Goal: Information Seeking & Learning: Learn about a topic

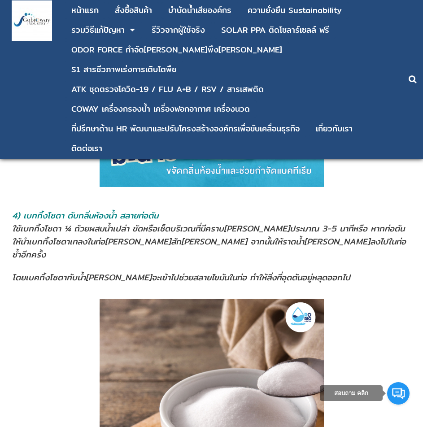
scroll to position [1570, 0]
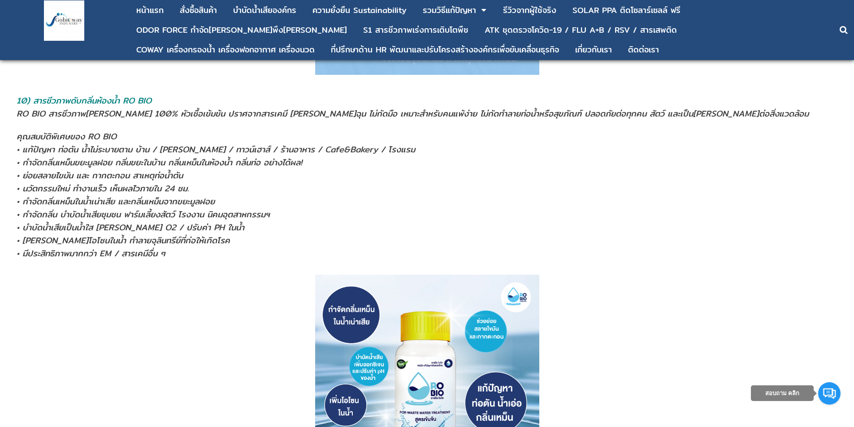
scroll to position [3487, 0]
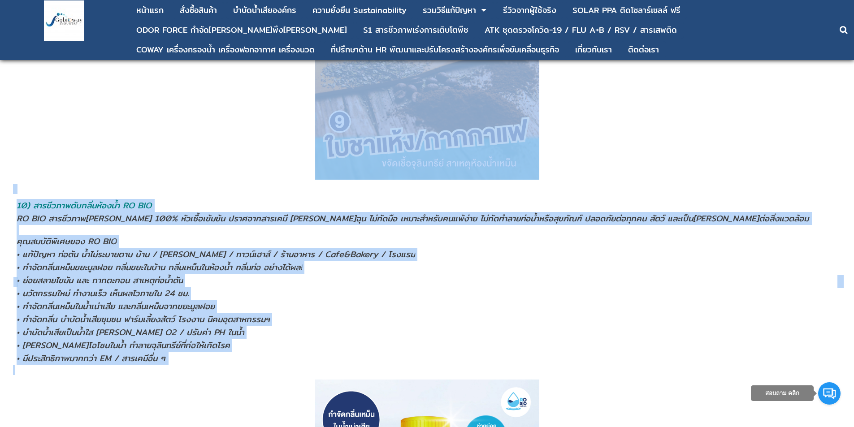
drag, startPoint x: 21, startPoint y: 192, endPoint x: 493, endPoint y: 357, distance: 500.7
copy div ") เกลือแกงผสมนํ้าอุ่น ขจัดเชื้อจุลินทรีย์ สาเหตุห้องน้ำเหม็น เพียงละลายเกลือในน…"
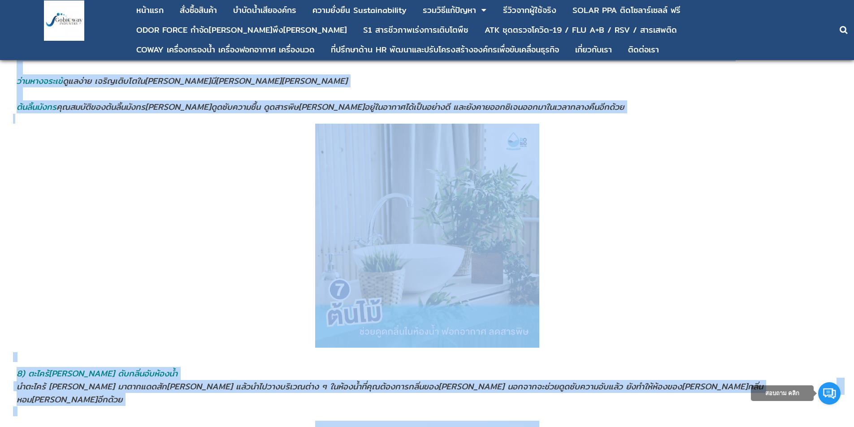
scroll to position [2635, 0]
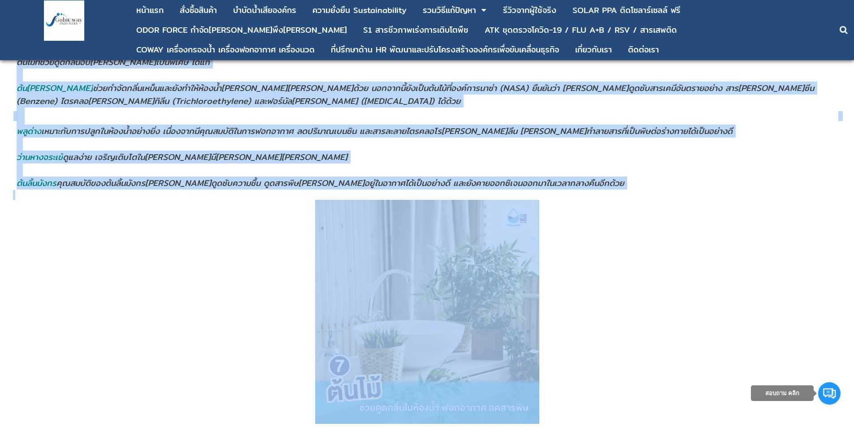
click at [242, 262] on p at bounding box center [427, 307] width 828 height 234
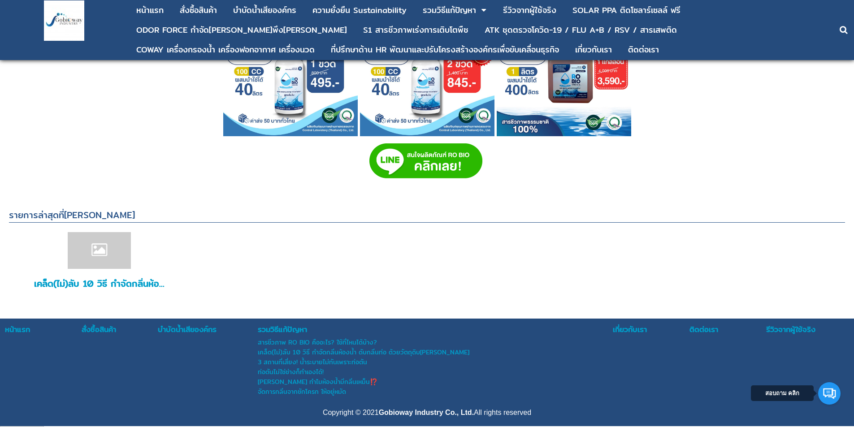
scroll to position [4109, 0]
